Goal: Transaction & Acquisition: Purchase product/service

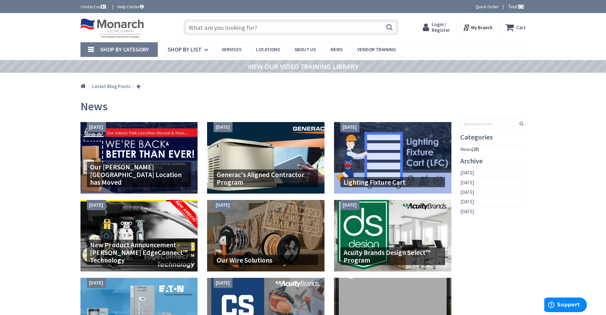
click at [220, 26] on input "text" at bounding box center [291, 27] width 215 height 16
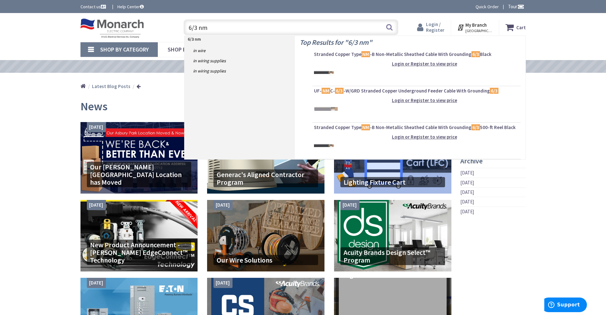
type input "6/3 nm"
click at [430, 23] on span "Login / Register" at bounding box center [435, 27] width 18 height 12
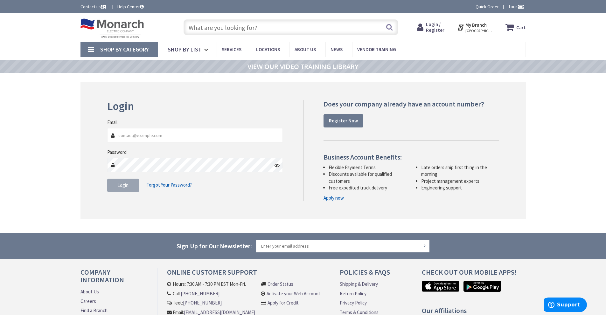
type input "[EMAIL_ADDRESS][DOMAIN_NAME]"
click at [121, 193] on fieldset "Email kenmelectric@gmail.com Password Login Forgot Your Password?" at bounding box center [195, 159] width 176 height 80
click at [121, 191] on button "Login" at bounding box center [123, 185] width 32 height 13
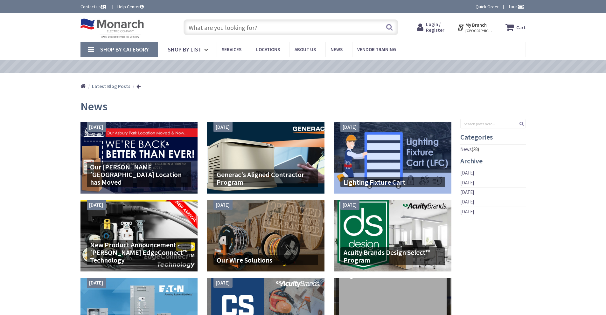
click at [207, 25] on input "text" at bounding box center [291, 27] width 215 height 16
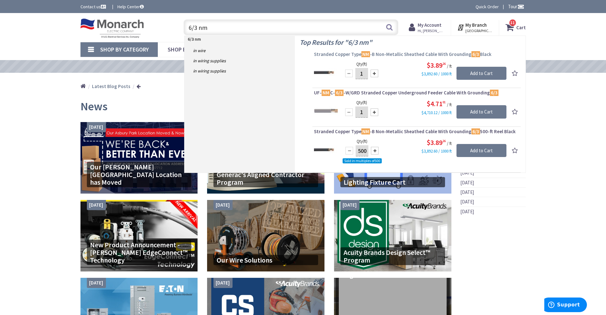
type input "6/3 nm"
click at [388, 54] on span "Stranded Copper Type NM -B Non-Metallic Sheathed Cable With Grounding 6/3 Black" at bounding box center [416, 54] width 205 height 6
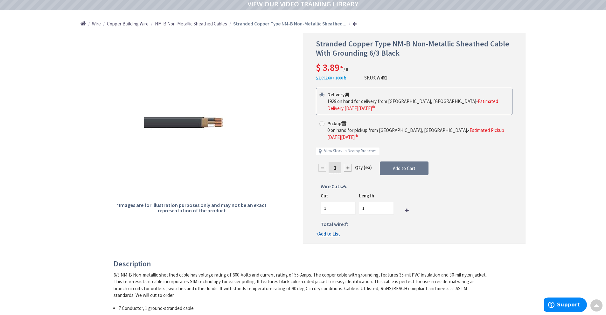
scroll to position [65, 0]
